Goal: Task Accomplishment & Management: Manage account settings

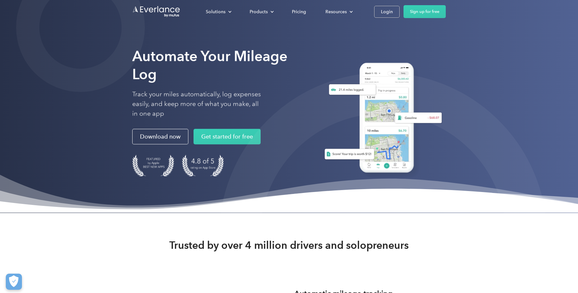
click at [383, 18] on div "Solutions For companies Easy vehicle reimbursements For self-employed Maximize …" at bounding box center [321, 11] width 250 height 13
click at [384, 14] on div "Login" at bounding box center [387, 12] width 12 height 8
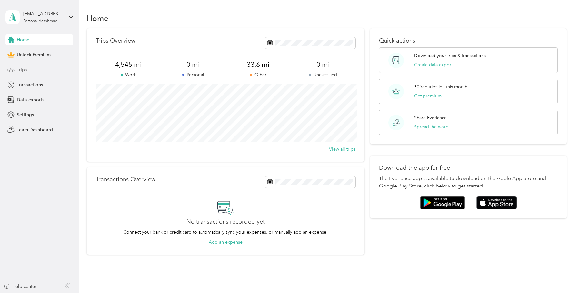
click at [28, 65] on div "Trips" at bounding box center [39, 70] width 68 height 12
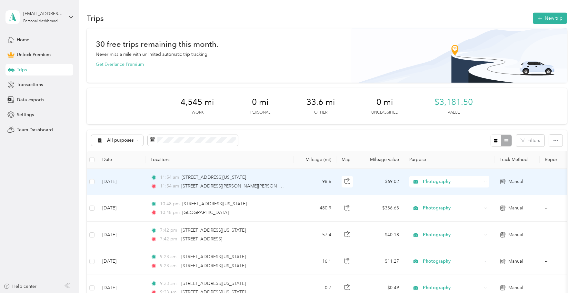
click at [545, 182] on td "--" at bounding box center [569, 182] width 59 height 26
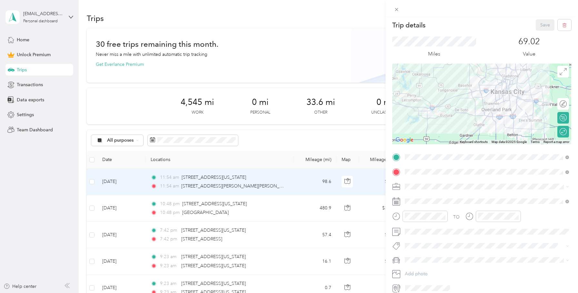
scroll to position [3, 0]
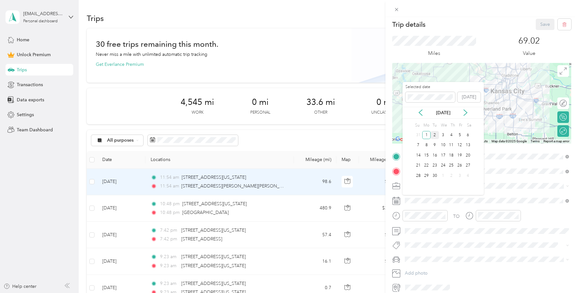
click at [436, 137] on div "2" at bounding box center [435, 135] width 8 height 8
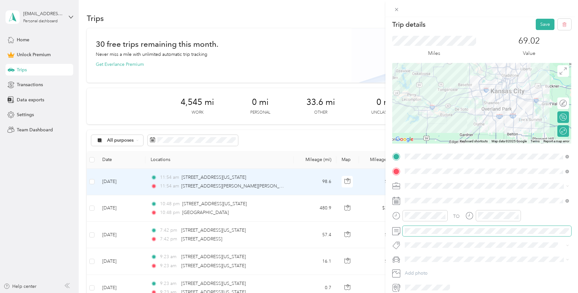
click at [429, 235] on span at bounding box center [487, 231] width 169 height 10
click at [545, 21] on button "Save" at bounding box center [545, 24] width 19 height 11
